Goal: Information Seeking & Learning: Learn about a topic

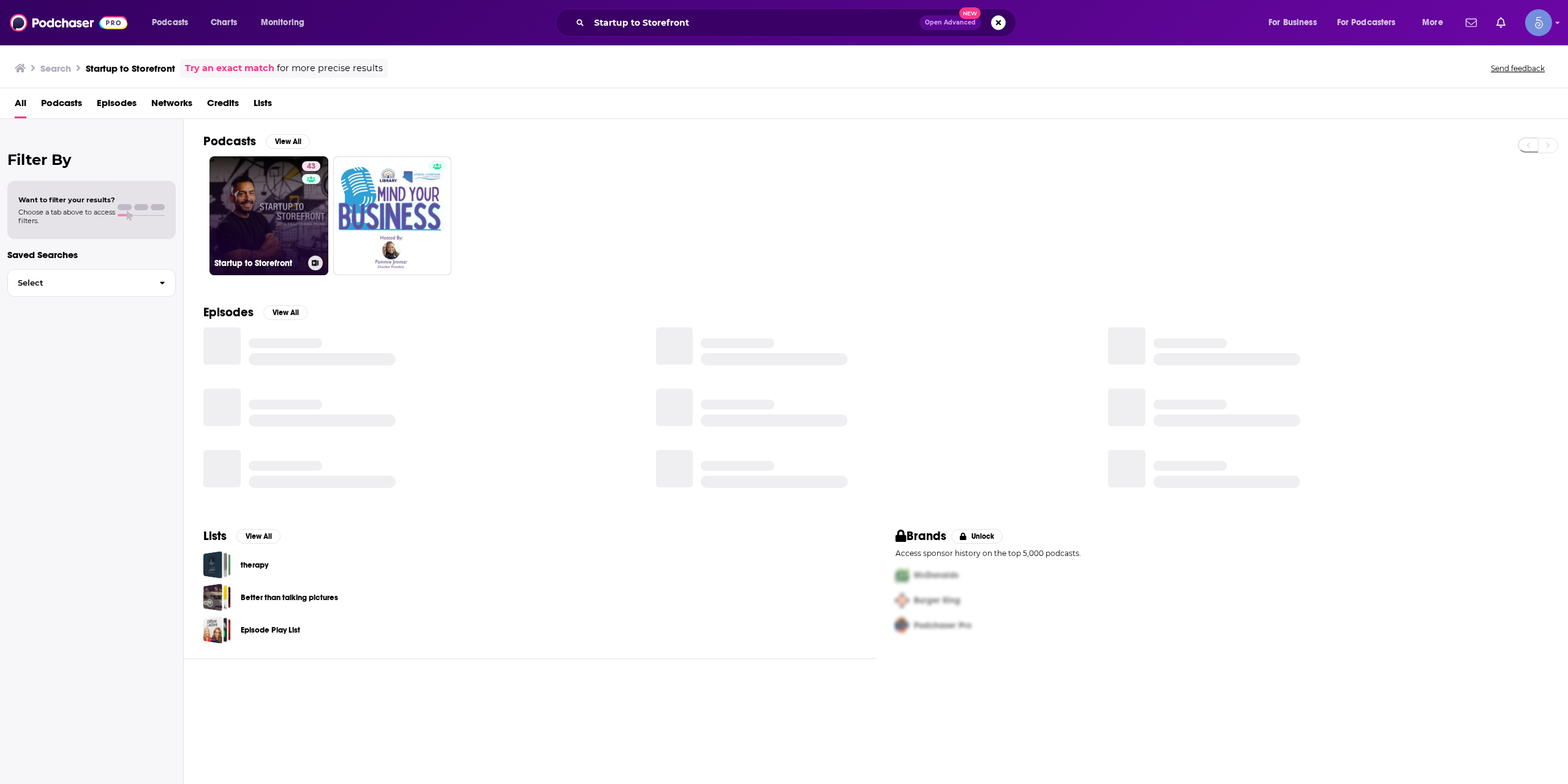
click at [287, 216] on link "43 Startup to Storefront" at bounding box center [269, 216] width 119 height 119
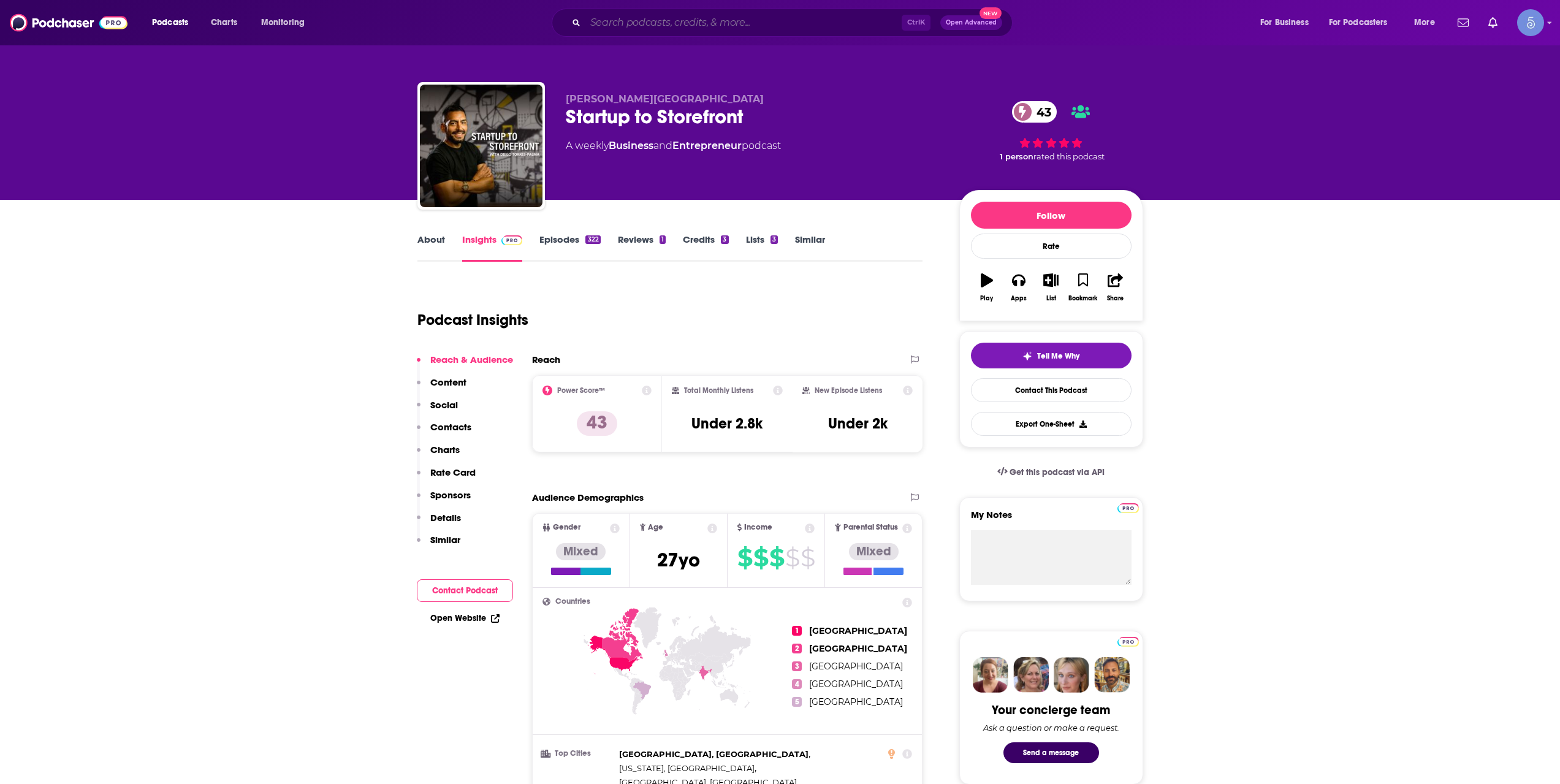
click at [680, 24] on input "Search podcasts, credits, & more..." at bounding box center [744, 22] width 317 height 20
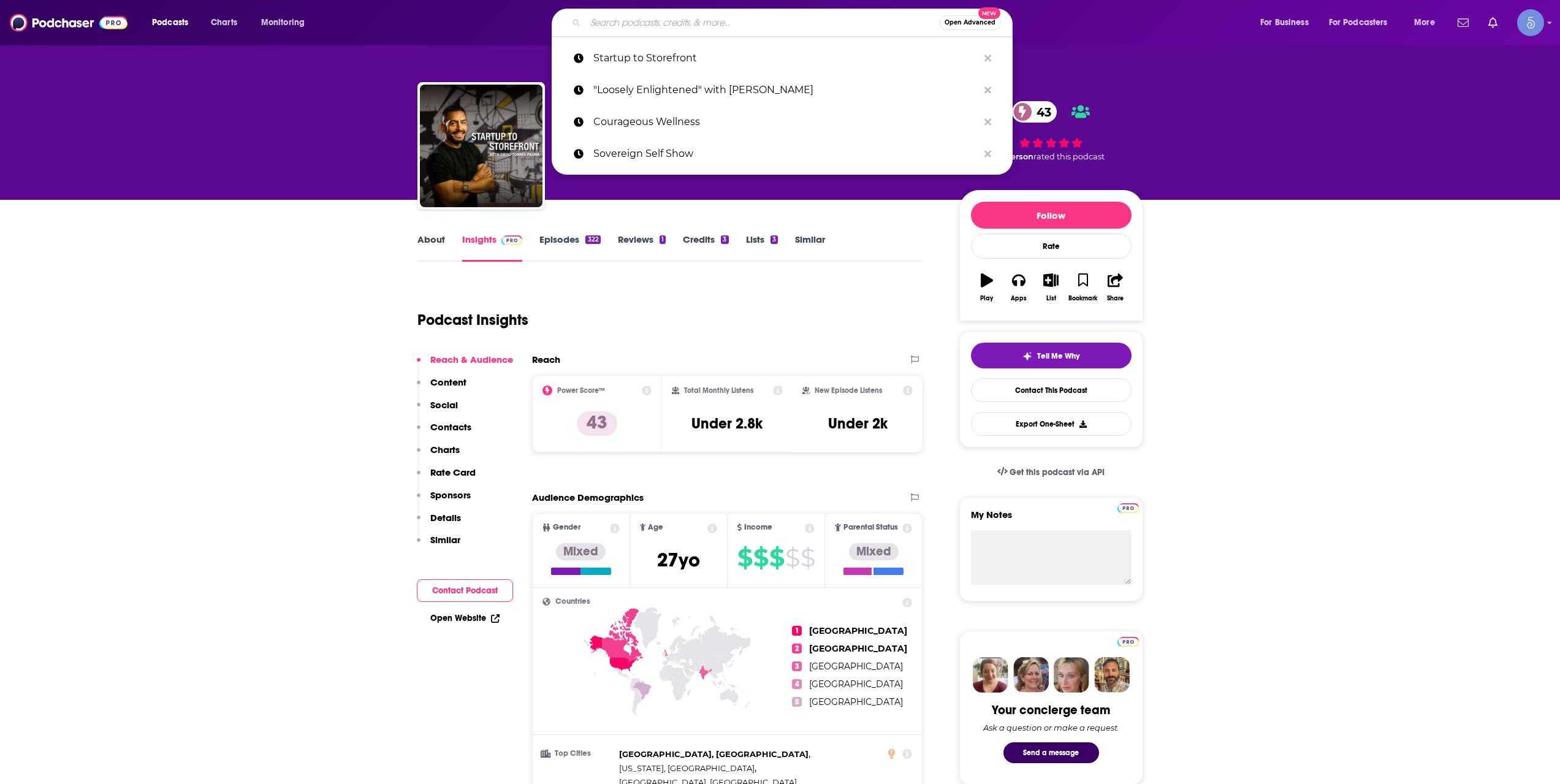
paste input "Startup West"
type input "Startup West"
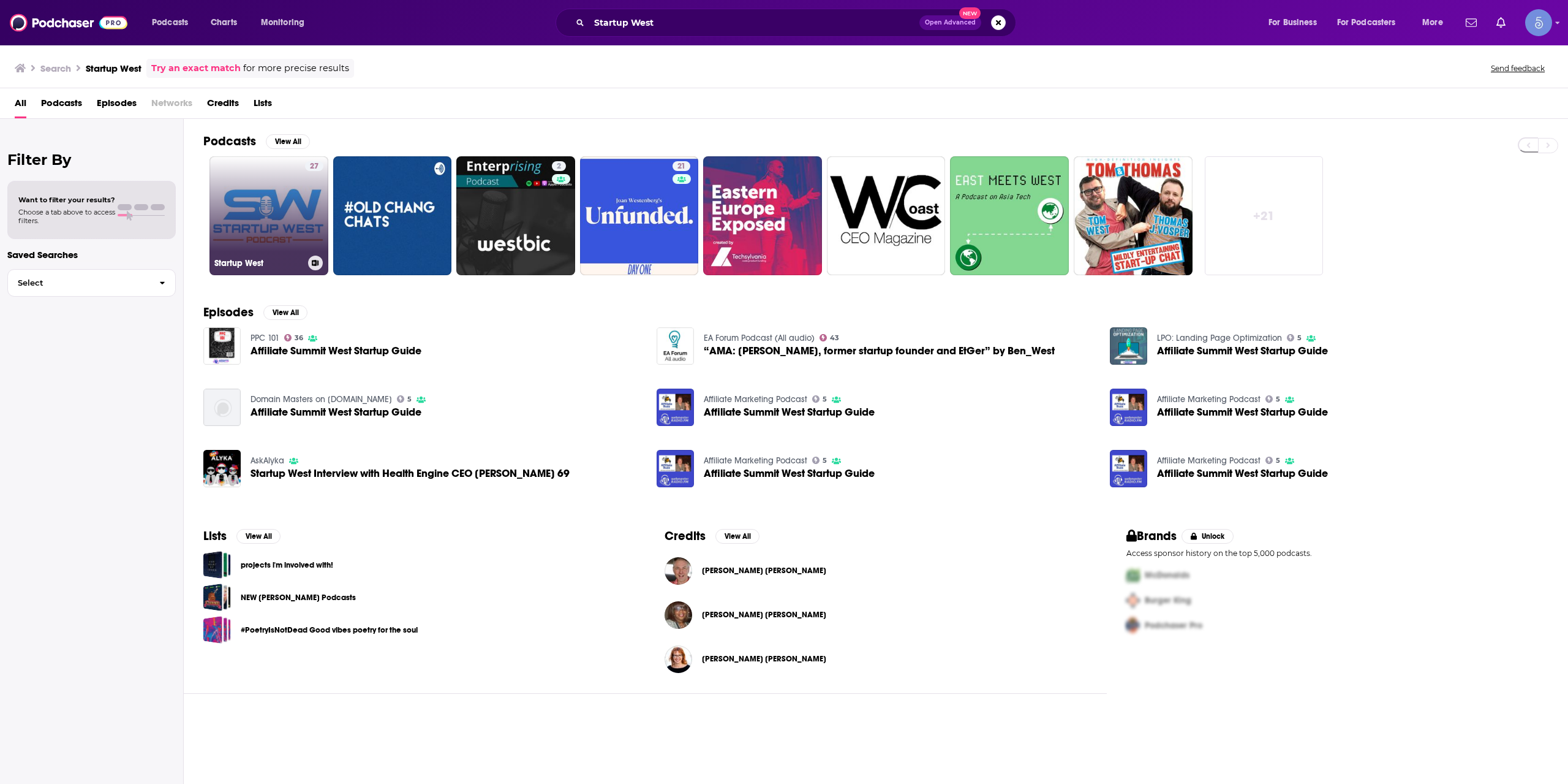
click at [266, 211] on link "27 Startup West" at bounding box center [269, 216] width 119 height 119
